Goal: Task Accomplishment & Management: Complete application form

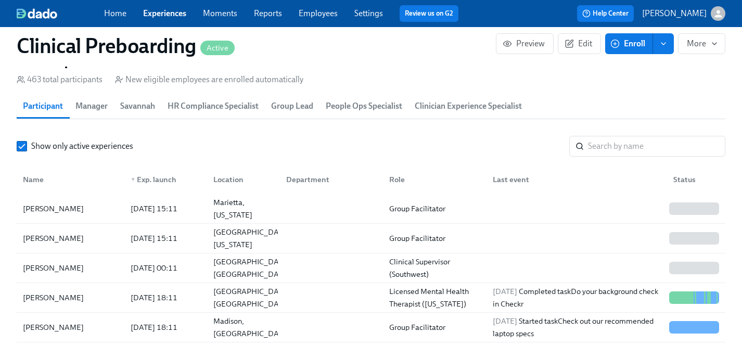
scroll to position [50, 0]
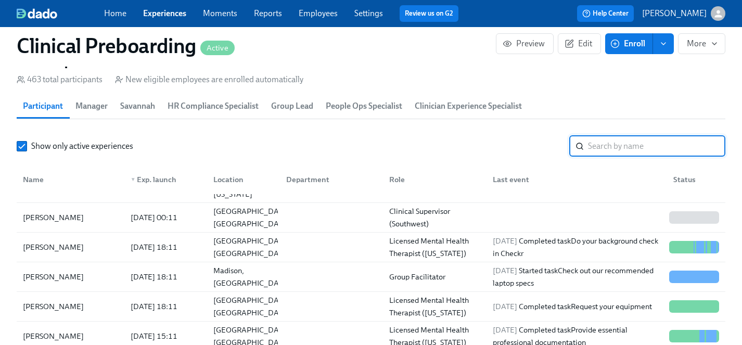
click at [626, 142] on input "search" at bounding box center [656, 146] width 137 height 21
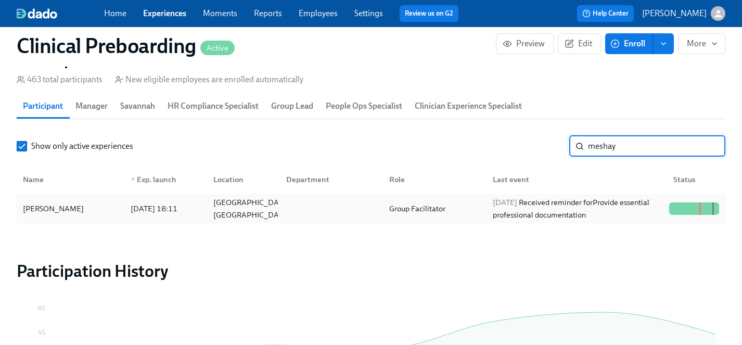
click at [66, 209] on div "MeShay McKinney" at bounding box center [53, 208] width 69 height 12
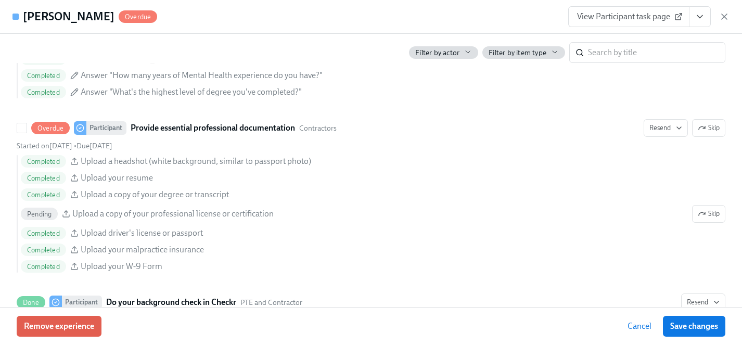
scroll to position [1174, 0]
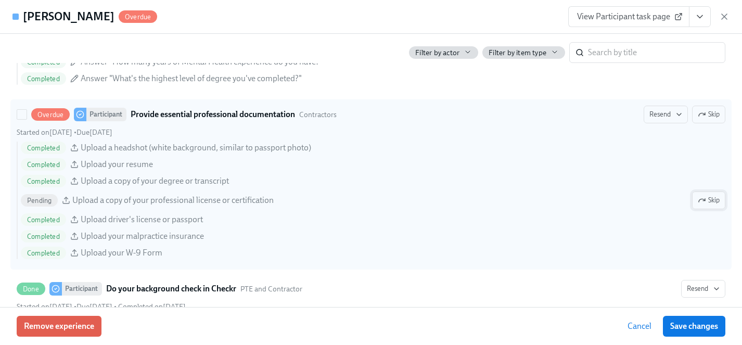
click at [708, 200] on span "Skip" at bounding box center [709, 200] width 22 height 10
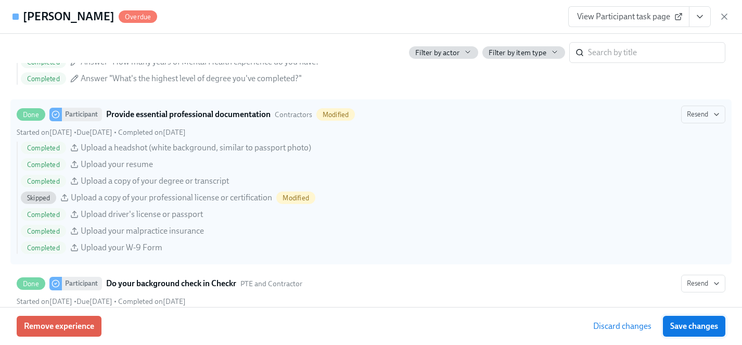
click at [695, 324] on span "Save changes" at bounding box center [694, 326] width 48 height 10
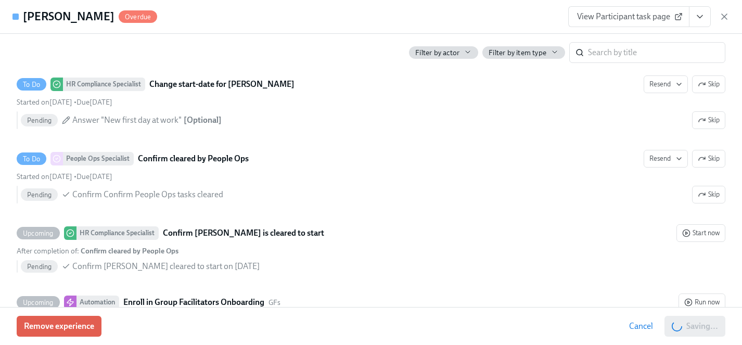
scroll to position [2132, 0]
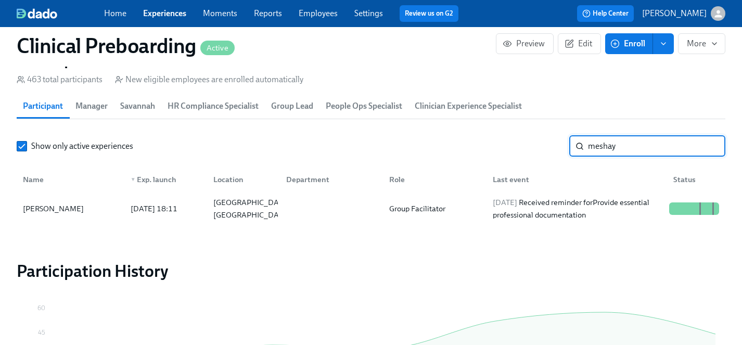
drag, startPoint x: 633, startPoint y: 142, endPoint x: 513, endPoint y: 138, distance: 120.8
click at [511, 139] on div "Show only active experiences meshay ​" at bounding box center [371, 146] width 709 height 21
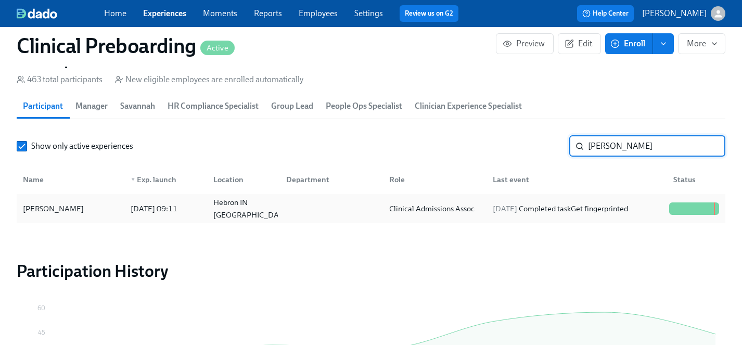
type input "maralee"
click at [61, 212] on div "Maralee Frush" at bounding box center [53, 208] width 69 height 12
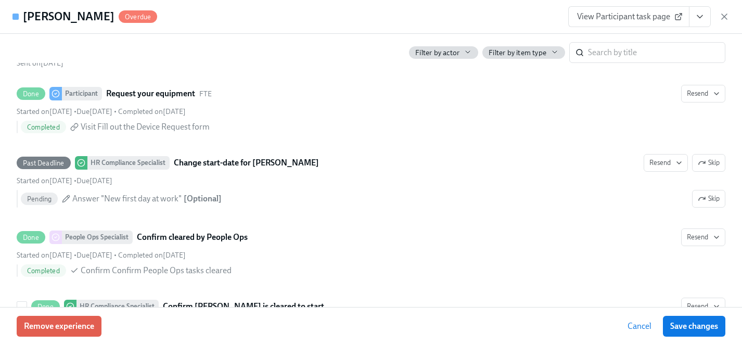
scroll to position [2069, 0]
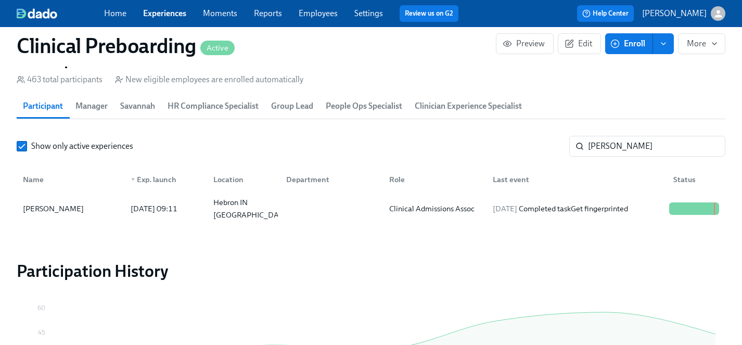
click at [169, 12] on link "Experiences" at bounding box center [164, 13] width 43 height 10
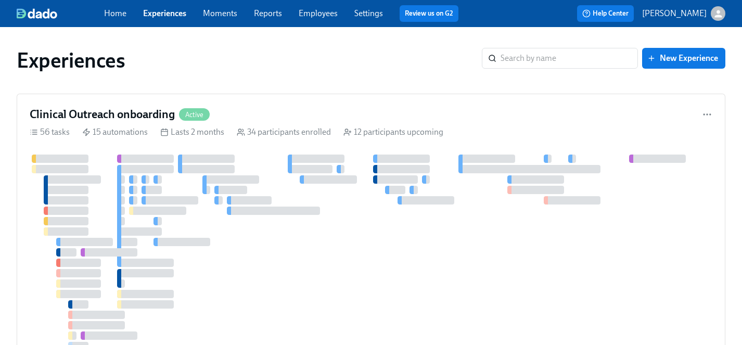
click at [317, 14] on link "Employees" at bounding box center [318, 13] width 39 height 10
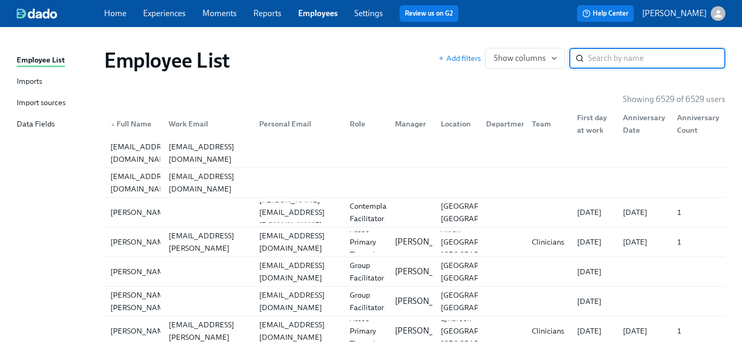
click at [603, 58] on input "search" at bounding box center [656, 58] width 137 height 21
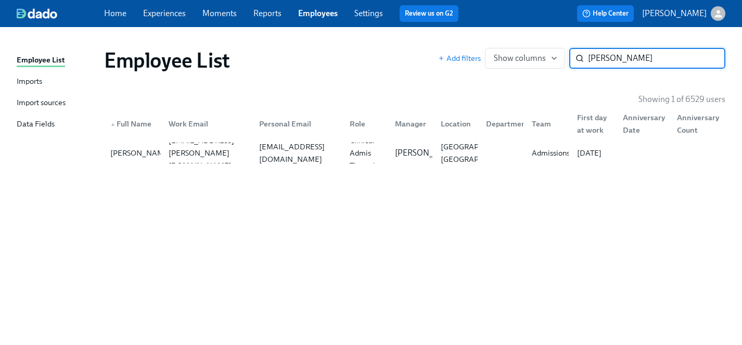
type input "lauren johnson"
click at [119, 150] on div "Lauren Johnson" at bounding box center [140, 153] width 69 height 12
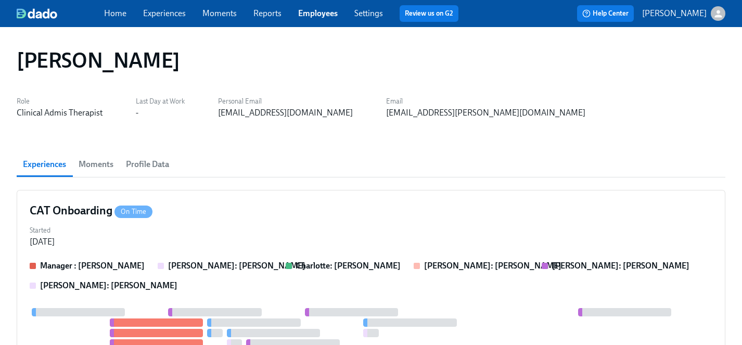
click at [315, 11] on link "Employees" at bounding box center [318, 13] width 40 height 10
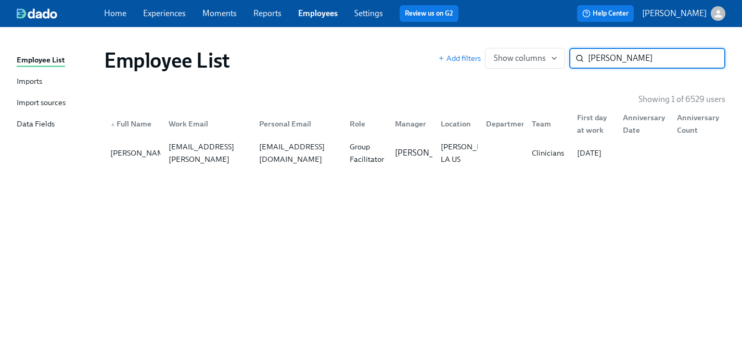
drag, startPoint x: 634, startPoint y: 59, endPoint x: 575, endPoint y: 59, distance: 59.9
click at [575, 59] on div "emma phill ​" at bounding box center [647, 58] width 156 height 21
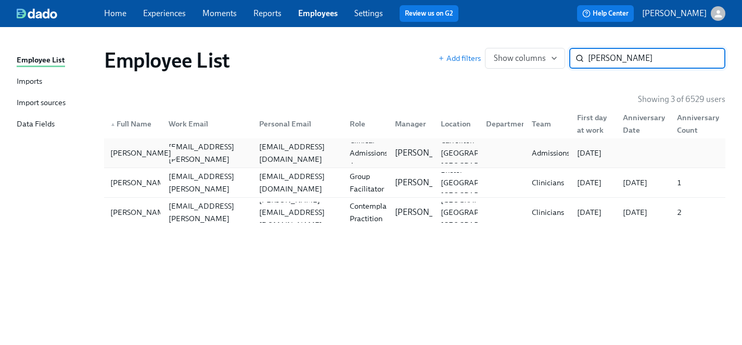
type input "marilyn"
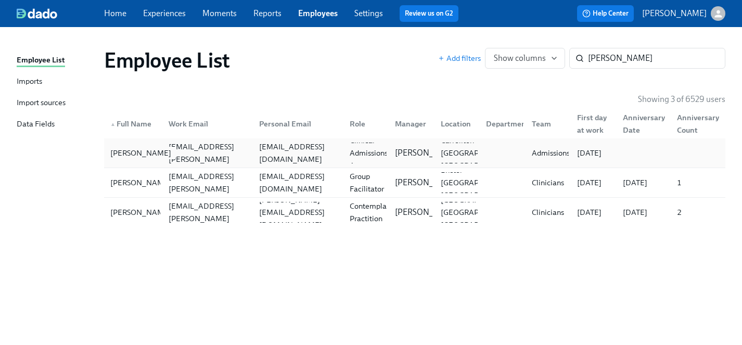
click at [129, 151] on div "Marilyn Bermudez" at bounding box center [140, 153] width 69 height 12
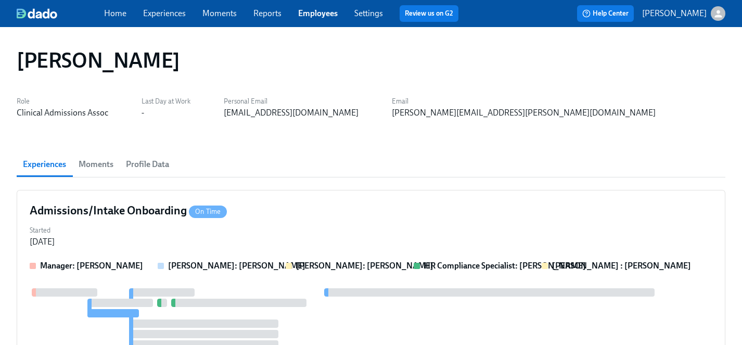
click at [318, 12] on link "Employees" at bounding box center [318, 13] width 40 height 10
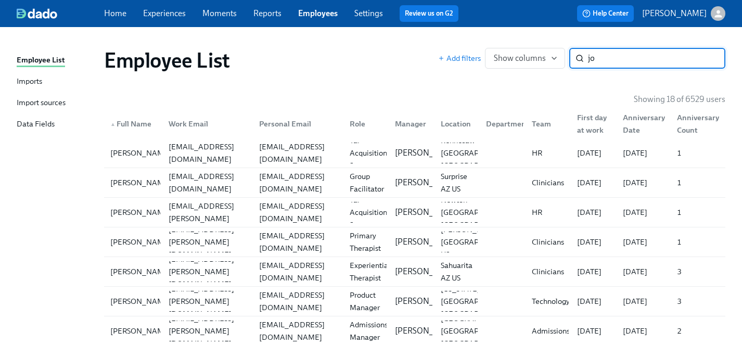
type input "j"
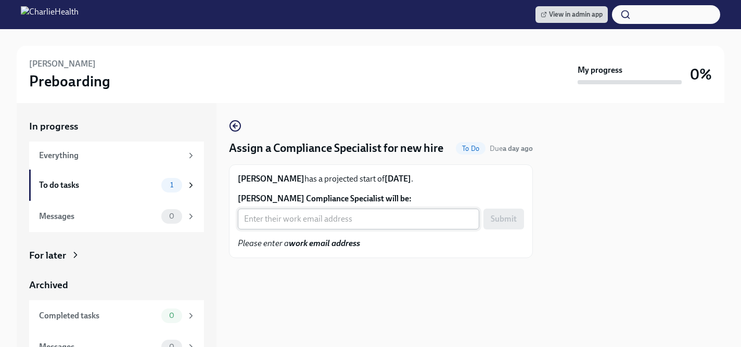
click at [298, 221] on input "Morgan Levy's Compliance Specialist will be:" at bounding box center [358, 219] width 241 height 21
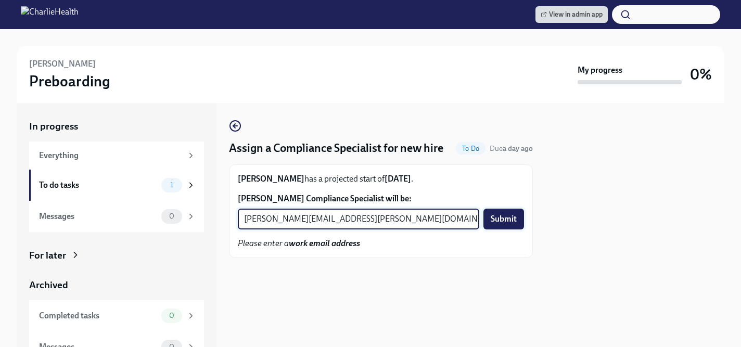
type input "kristy.johnson@charliehealth.com"
click at [504, 216] on span "Submit" at bounding box center [504, 219] width 26 height 10
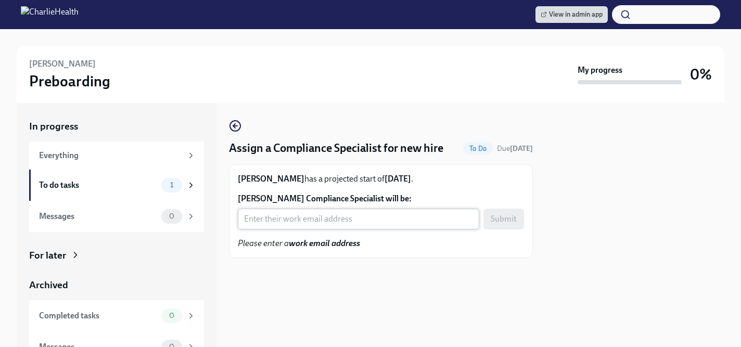
click at [333, 221] on input "[PERSON_NAME] Compliance Specialist will be:" at bounding box center [358, 219] width 241 height 21
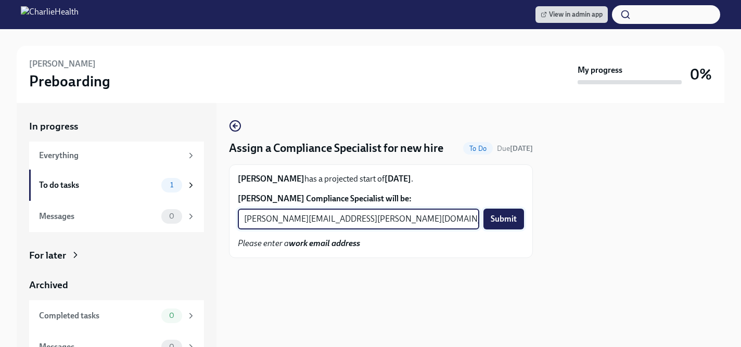
type input "[PERSON_NAME][EMAIL_ADDRESS][PERSON_NAME][DOMAIN_NAME]"
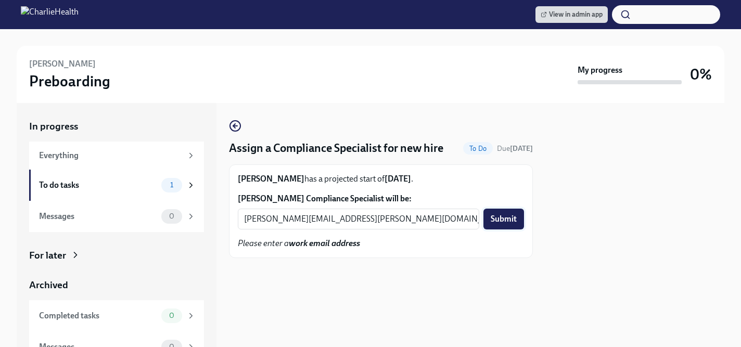
click at [501, 221] on span "Submit" at bounding box center [504, 219] width 26 height 10
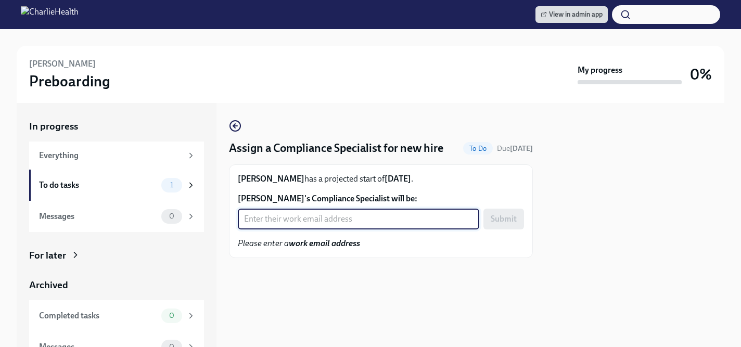
click at [336, 219] on input "[PERSON_NAME]'s Compliance Specialist will be:" at bounding box center [358, 219] width 241 height 21
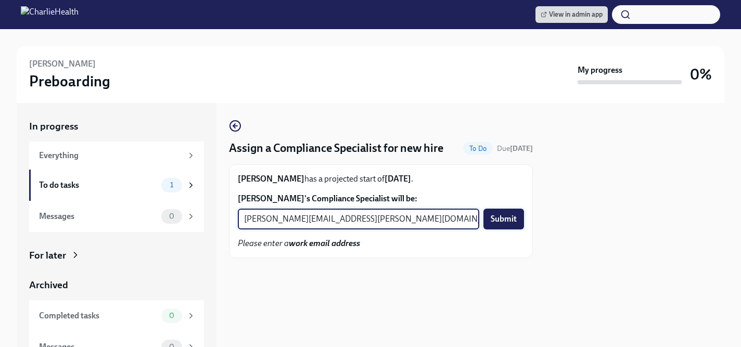
type input "[PERSON_NAME][EMAIL_ADDRESS][PERSON_NAME][DOMAIN_NAME]"
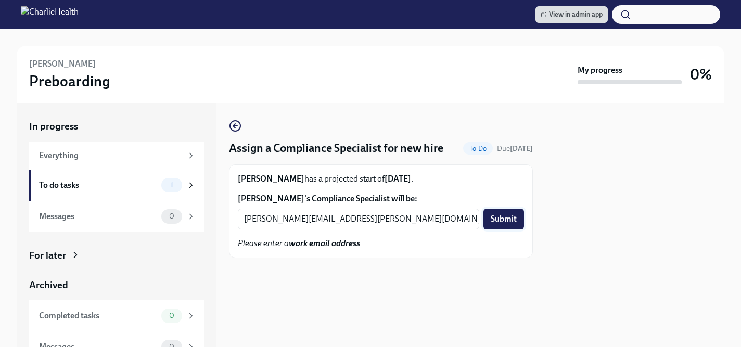
click at [508, 223] on span "Submit" at bounding box center [504, 219] width 26 height 10
